Goal: Navigation & Orientation: Find specific page/section

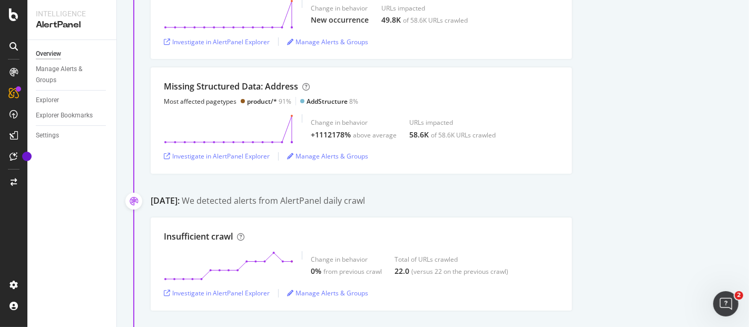
scroll to position [351, 0]
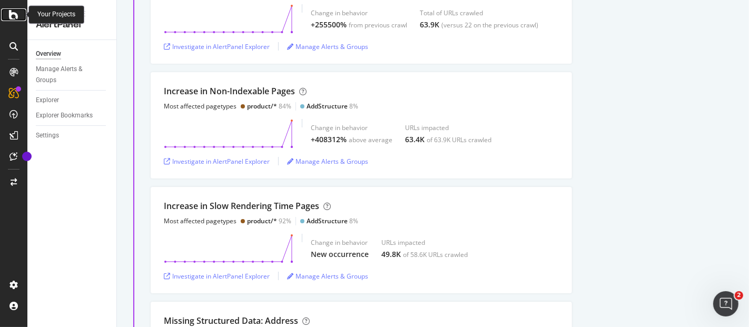
click at [11, 17] on icon at bounding box center [13, 14] width 9 height 13
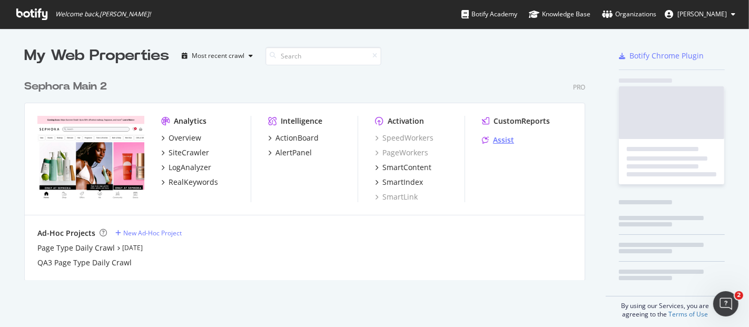
scroll to position [204, 560]
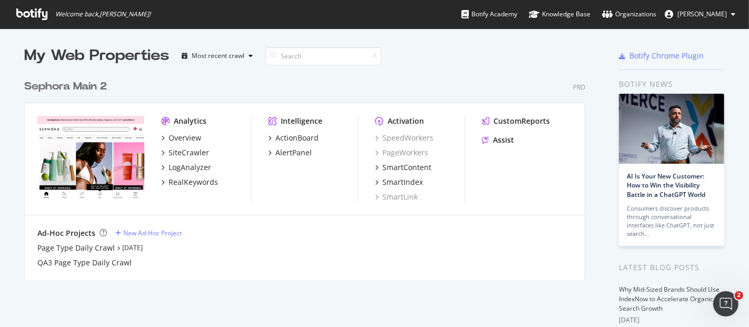
click at [91, 84] on div "Sephora Main 2" at bounding box center [65, 86] width 83 height 15
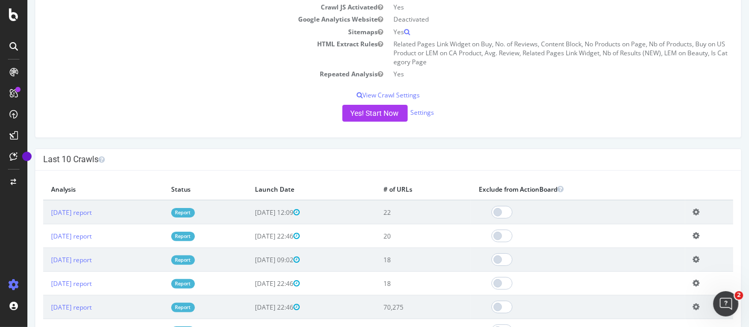
scroll to position [292, 0]
